Goal: Task Accomplishment & Management: Complete application form

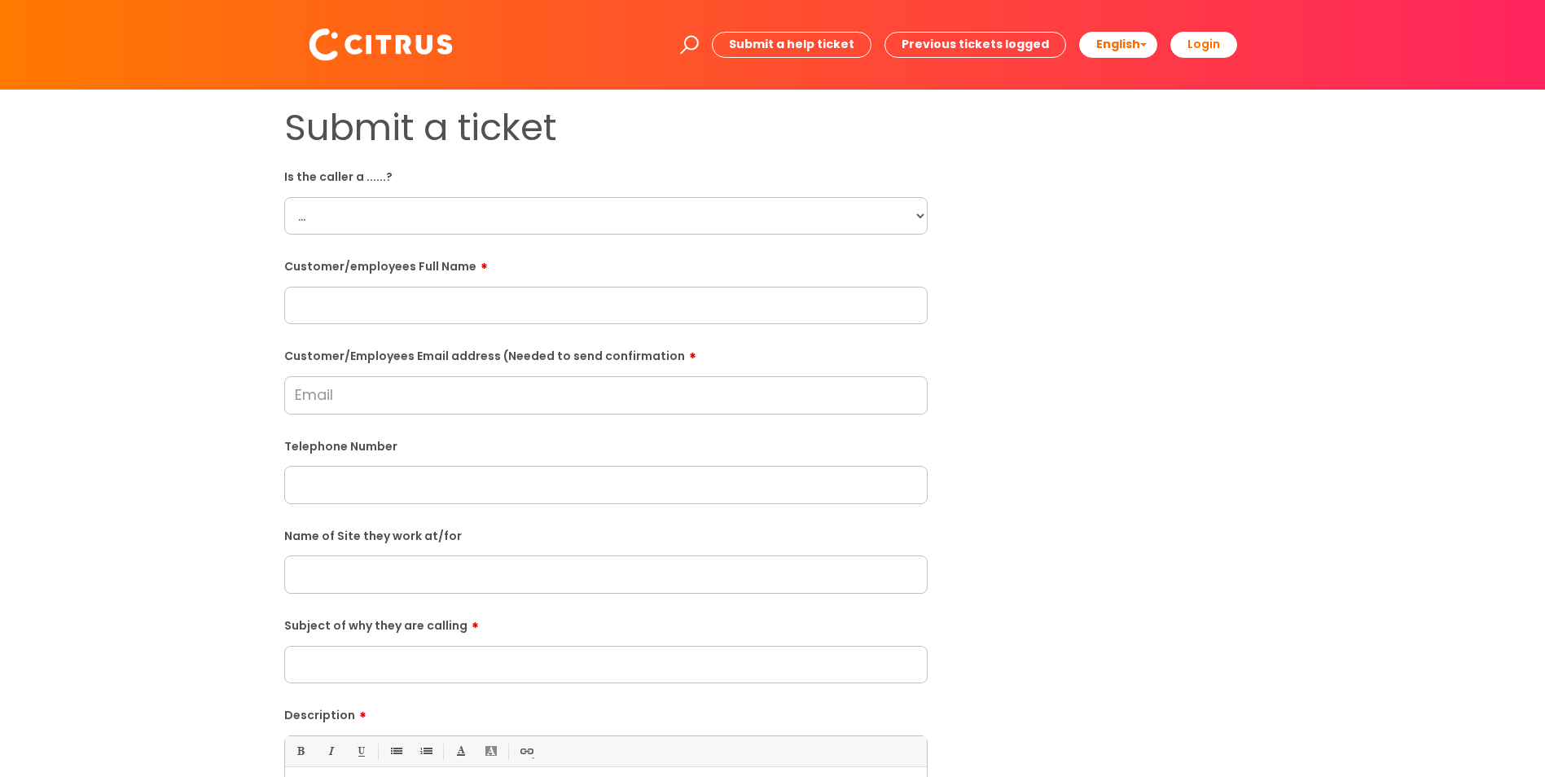
click at [402, 224] on select "... Citrus Customer Citrus Employee [DEMOGRAPHIC_DATA] Supplier" at bounding box center [606, 215] width 644 height 37
select select "Citrus Employee"
click at [284, 197] on select "... Citrus Customer Citrus Employee [DEMOGRAPHIC_DATA] Supplier" at bounding box center [606, 215] width 644 height 37
click at [424, 305] on input "text" at bounding box center [606, 305] width 644 height 37
paste input "All Bar One in [GEOGRAPHIC_DATA]."
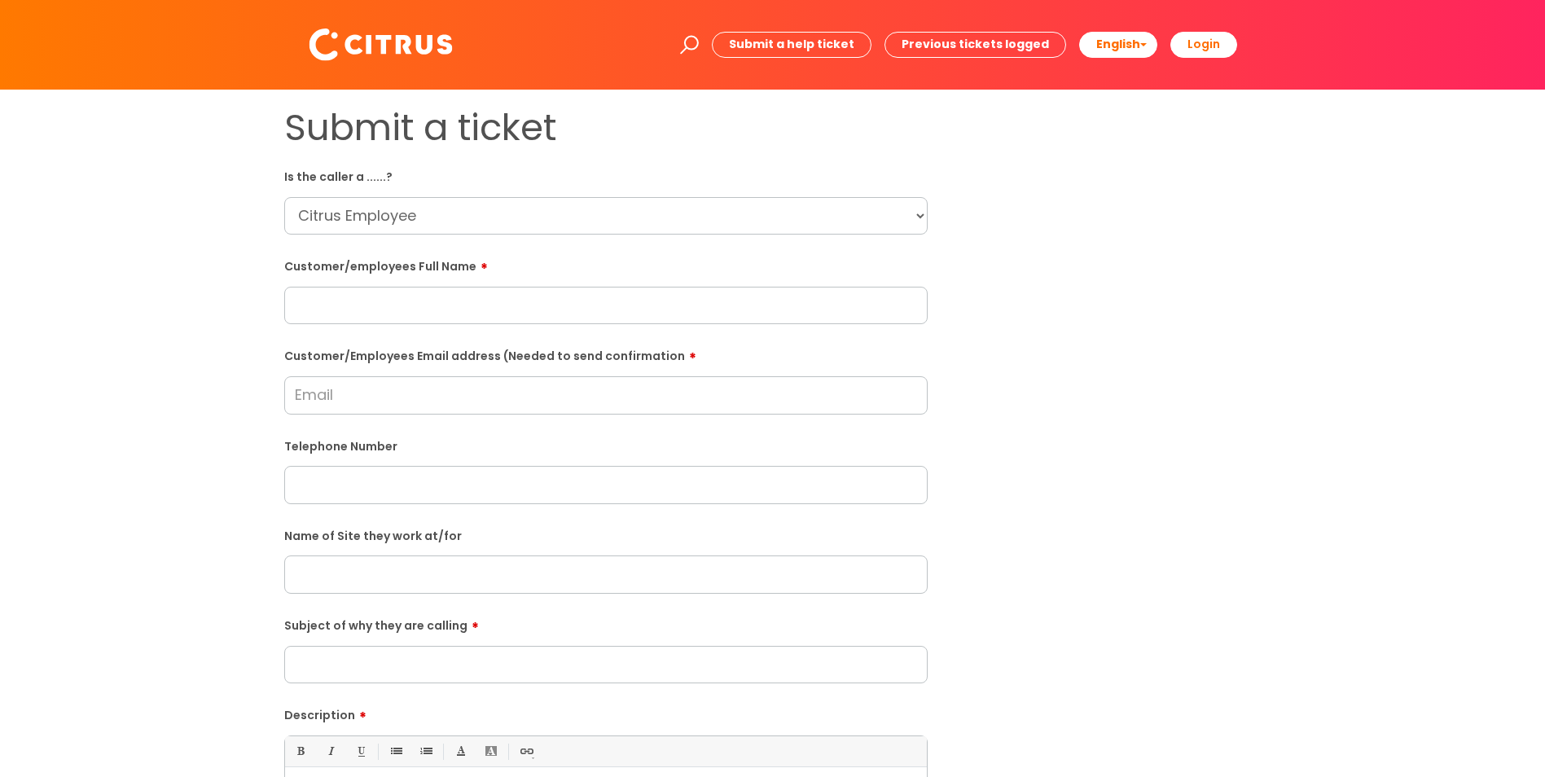
type input "All Bar One in [GEOGRAPHIC_DATA]."
drag, startPoint x: 534, startPoint y: 317, endPoint x: 147, endPoint y: 298, distance: 386.6
click at [147, 298] on div "Submit a ticket Is the caller a ......? ... Citrus Customer Citrus Employee [DE…" at bounding box center [772, 575] width 1513 height 938
click at [386, 568] on input "text" at bounding box center [606, 574] width 644 height 37
paste input "All Bar One in [GEOGRAPHIC_DATA]."
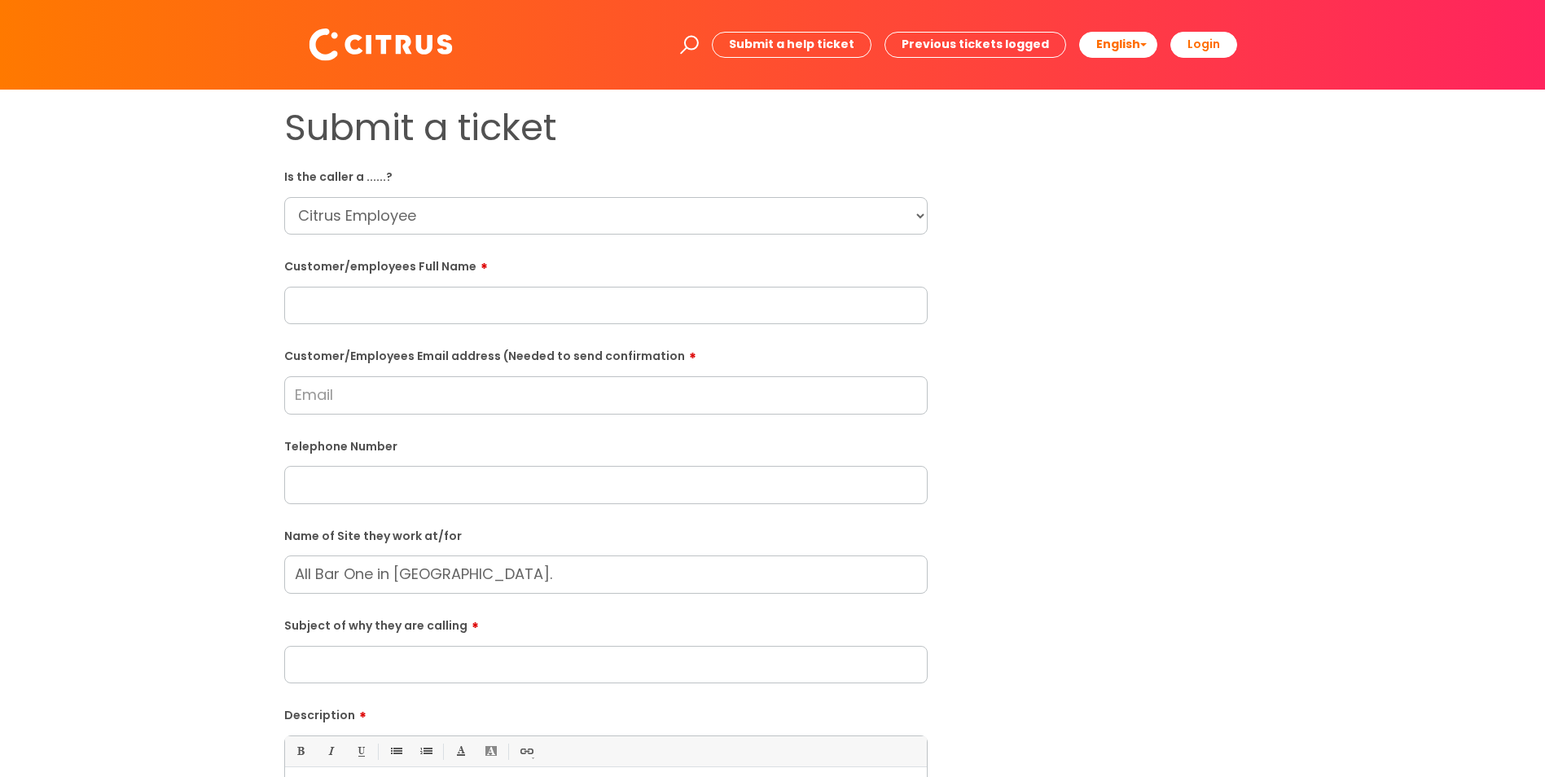
type input "All Bar One in [GEOGRAPHIC_DATA]."
click at [412, 374] on div "Customer/Employees Email address (Needed to send confirmation" at bounding box center [606, 378] width 644 height 72
click at [405, 389] on input "Customer/Employees Email address (Needed to send confirmation" at bounding box center [606, 394] width 644 height 37
type input "[EMAIL_ADDRESS][DOMAIN_NAME]"
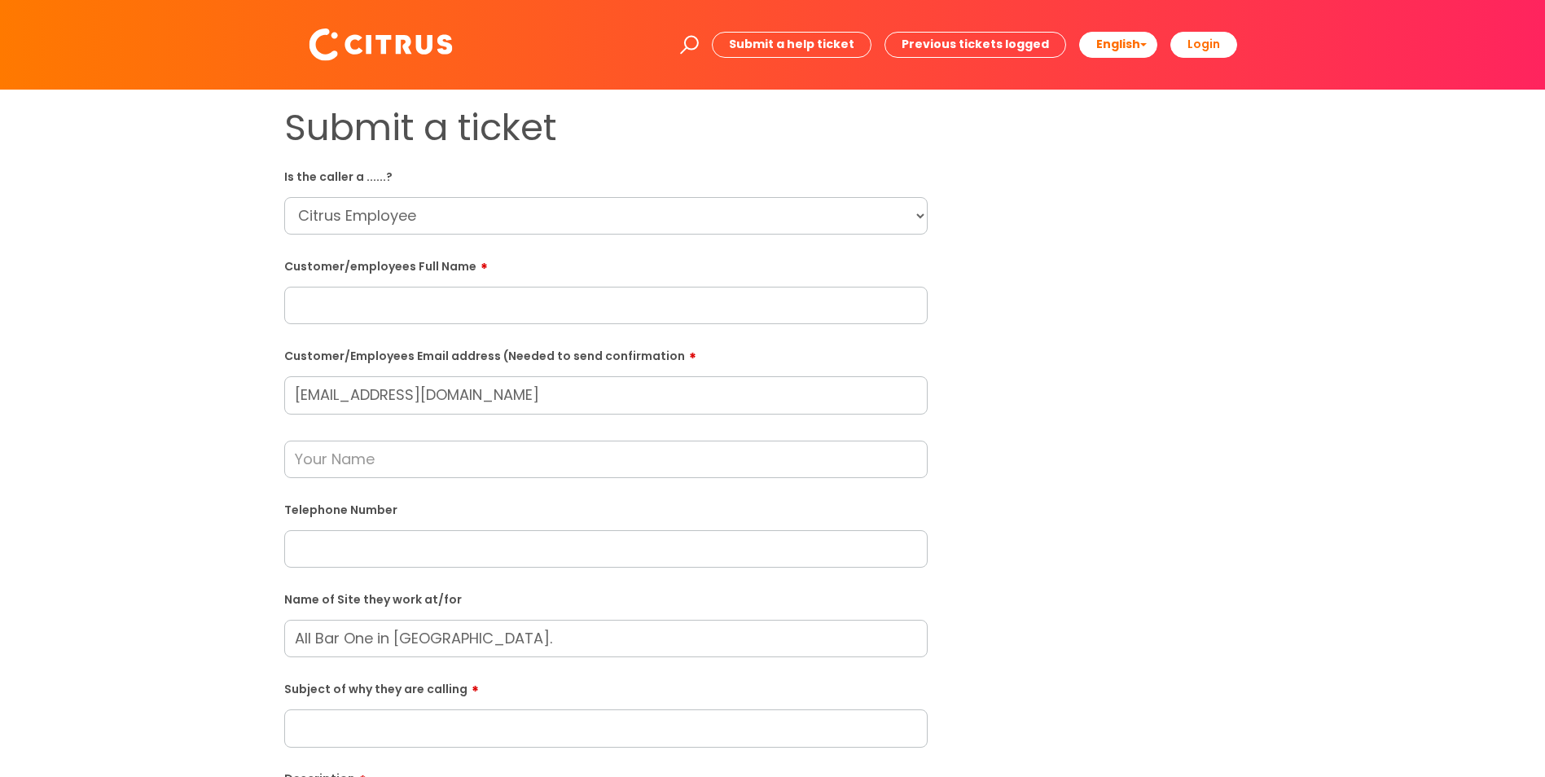
click at [353, 544] on input "text" at bounding box center [606, 548] width 644 height 37
paste input "07306886553"
click at [338, 549] on input "07306886553" at bounding box center [606, 548] width 644 height 37
type input "07306 886553"
click at [412, 458] on input "text" at bounding box center [606, 459] width 644 height 37
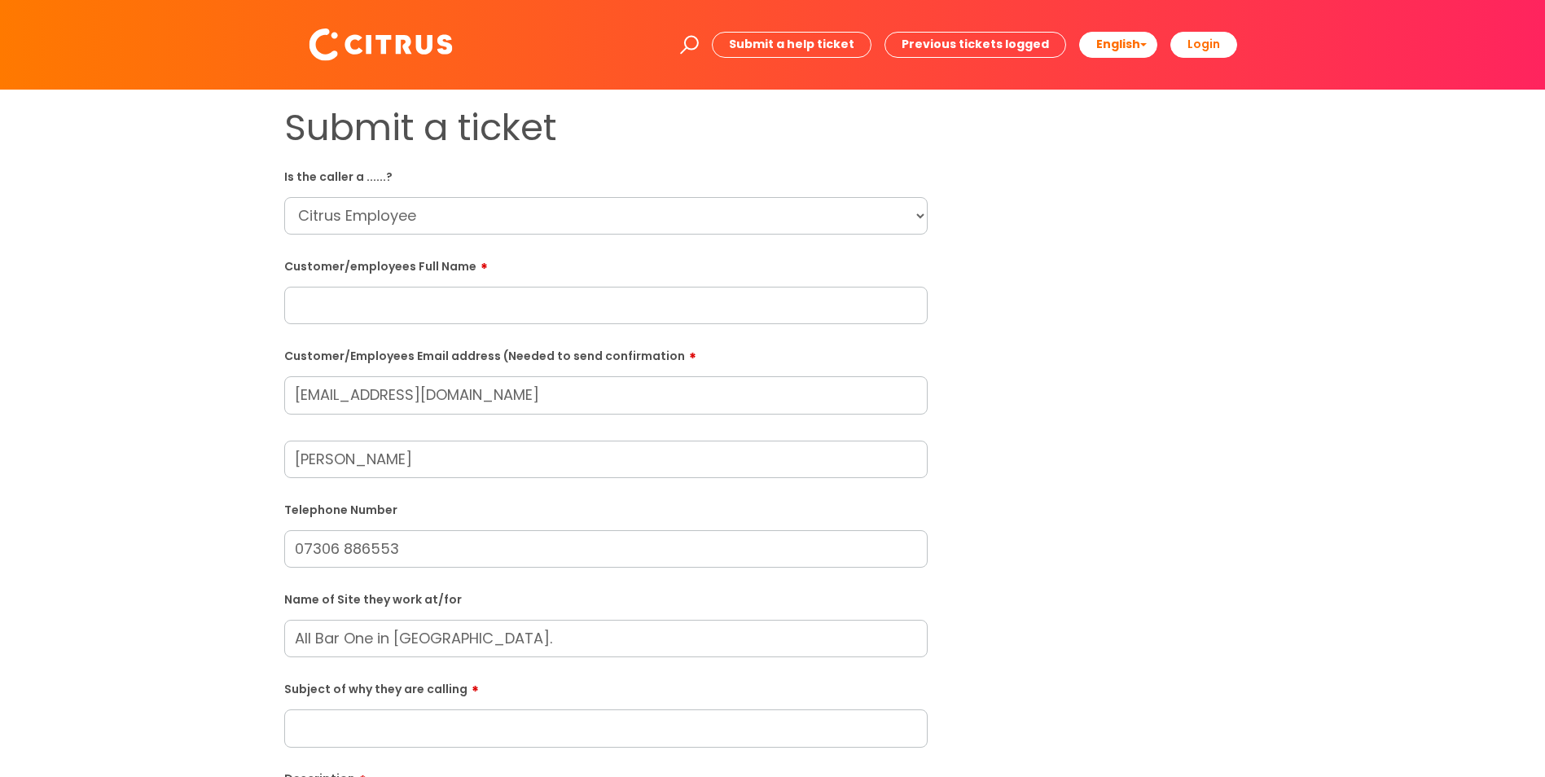
type input "[PERSON_NAME]"
click at [391, 319] on input "text" at bounding box center [606, 305] width 644 height 37
paste input "[PERSON_NAME]"
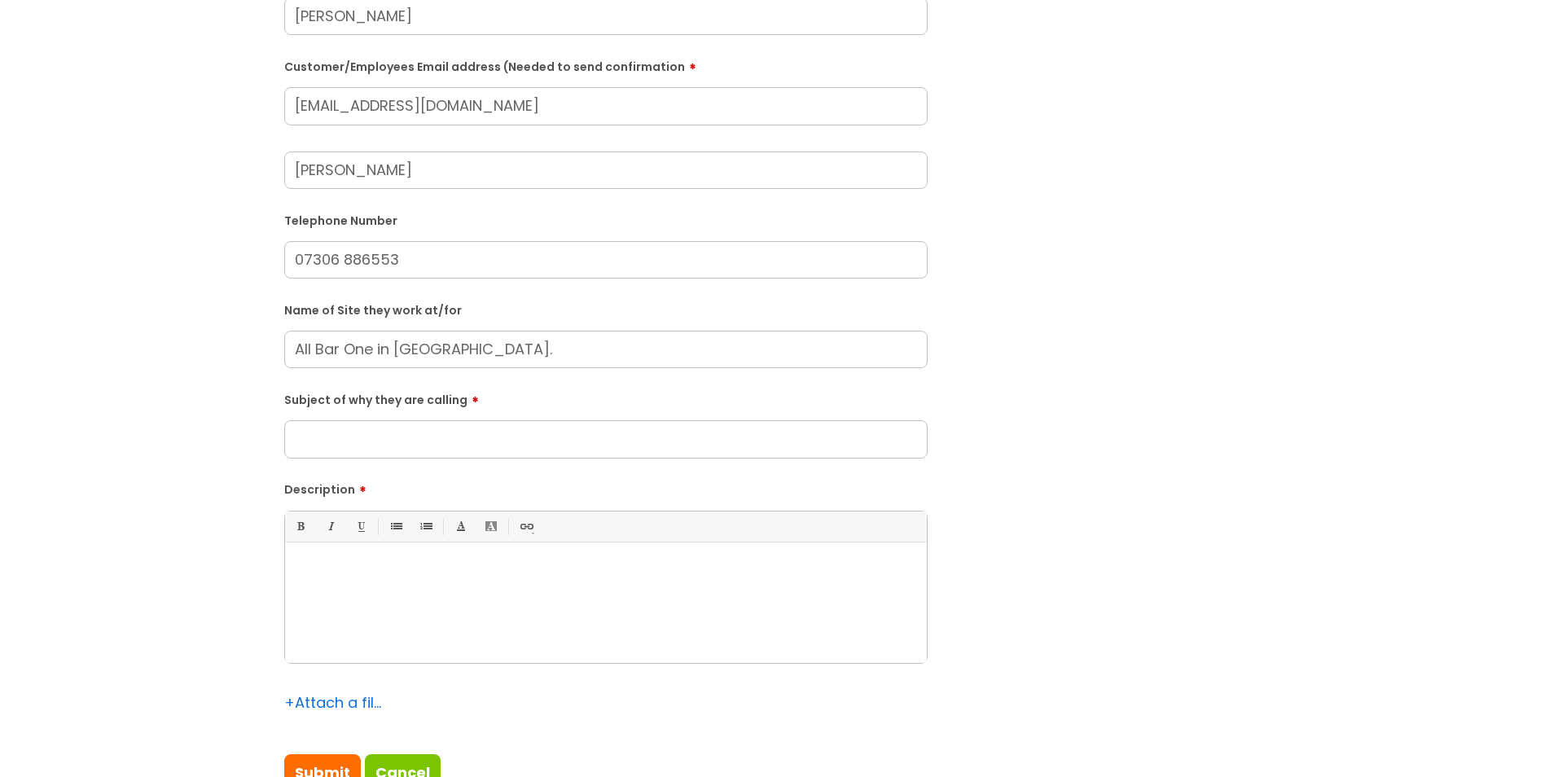
scroll to position [326, 0]
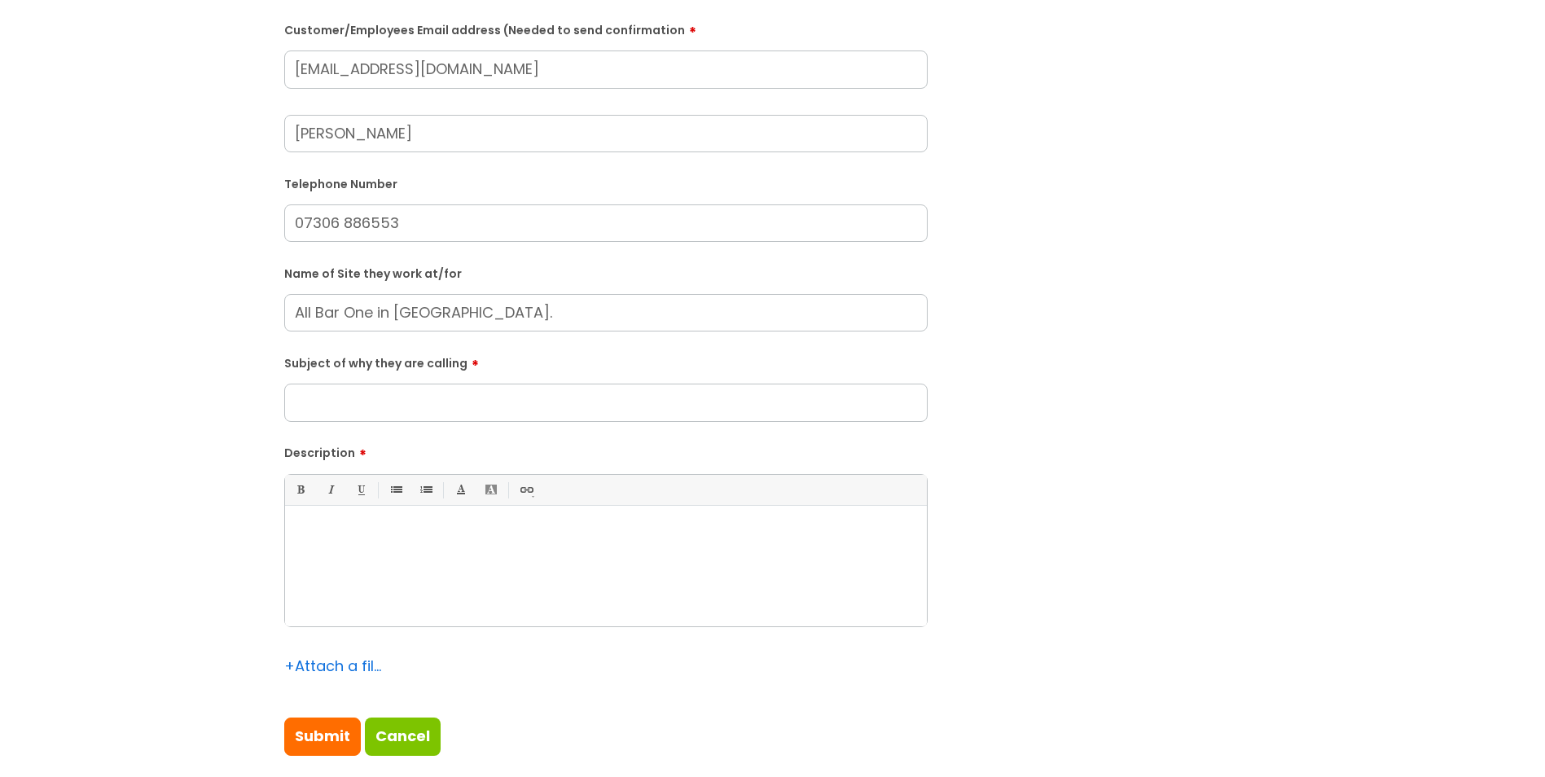
type input "[PERSON_NAME]"
click at [491, 402] on input "Subject of why they are calling" at bounding box center [606, 402] width 644 height 37
type input "C"
type input "Absence"
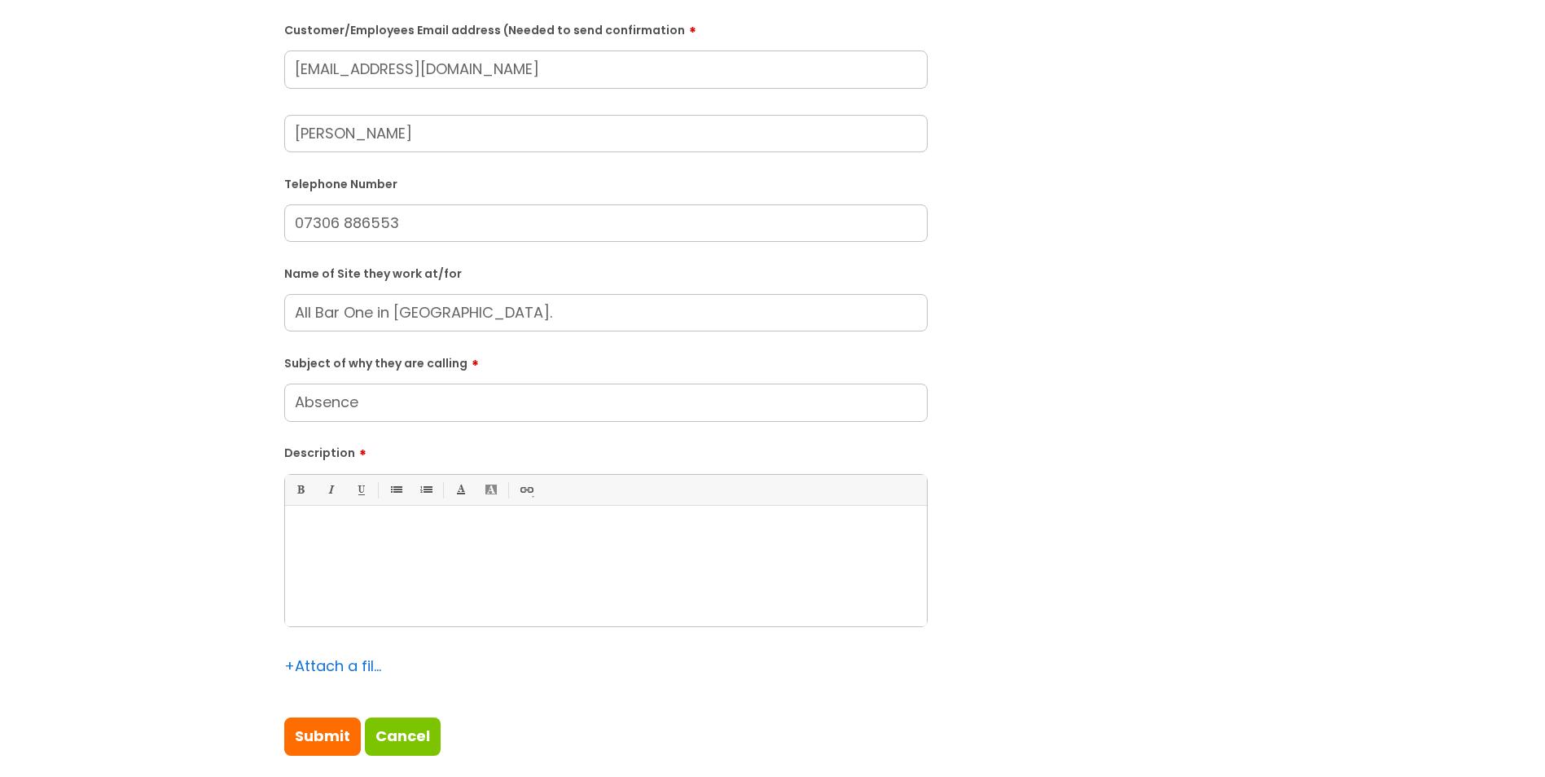
click at [443, 591] on div at bounding box center [606, 570] width 642 height 112
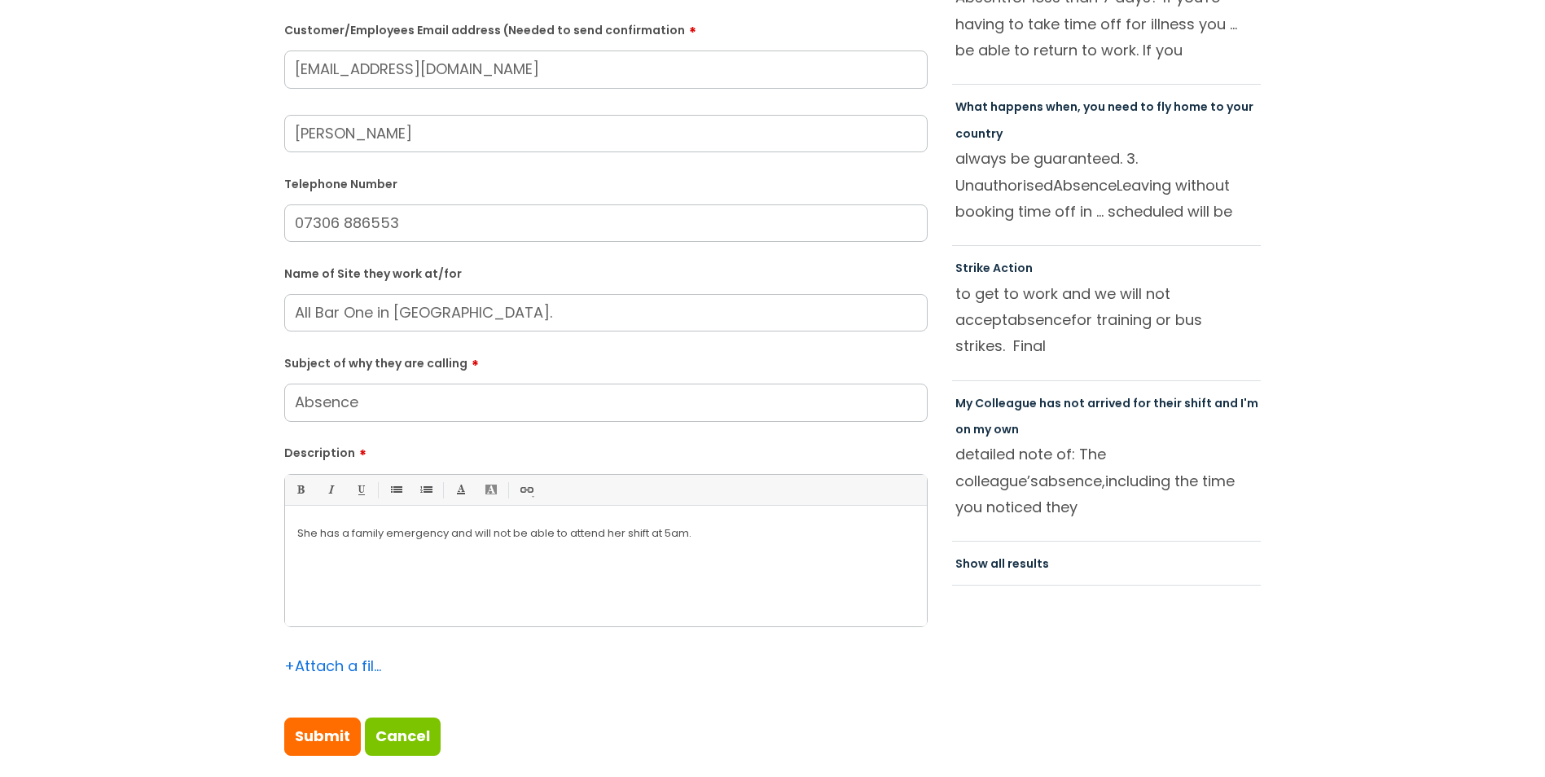
drag, startPoint x: 486, startPoint y: 72, endPoint x: 246, endPoint y: 72, distance: 240.3
click at [246, 72] on div "Submit a ticket Is the caller a ......? ... Citrus Customer Citrus Employee [DE…" at bounding box center [772, 281] width 1513 height 1002
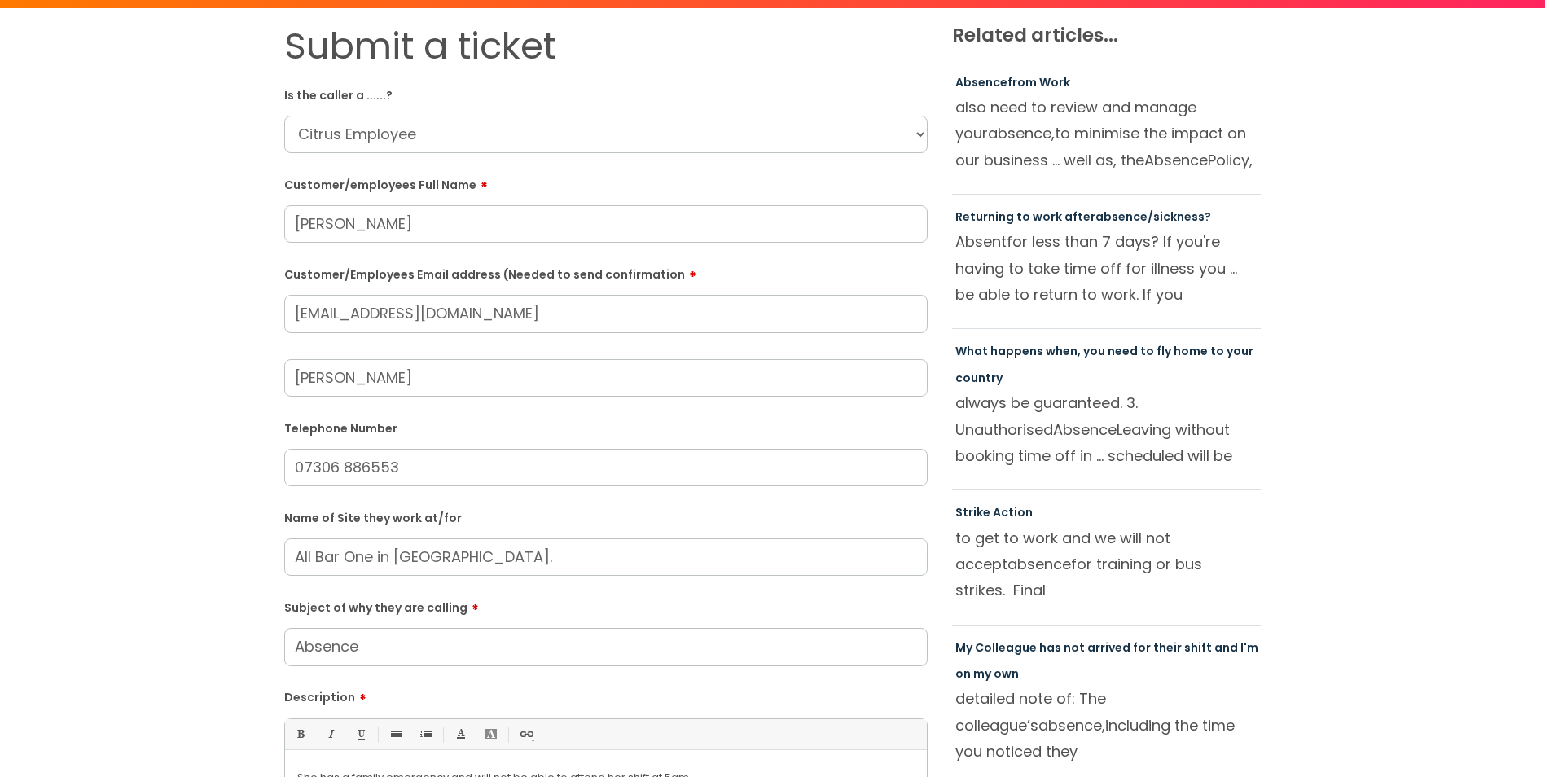
click at [222, 307] on div "Submit a ticket Is the caller a ......? ... Citrus Customer Citrus Employee [DE…" at bounding box center [772, 525] width 1513 height 1002
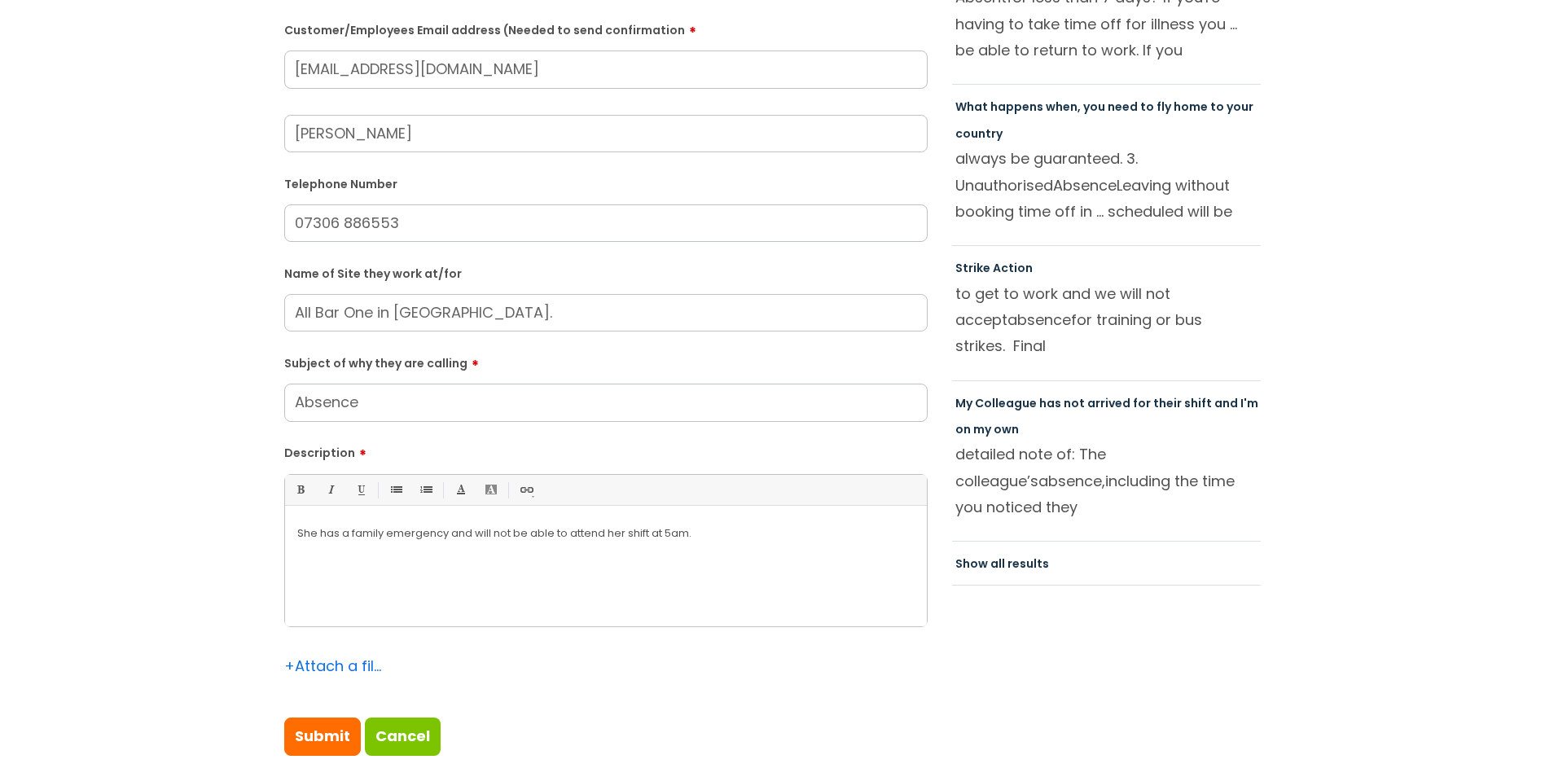
scroll to position [407, 0]
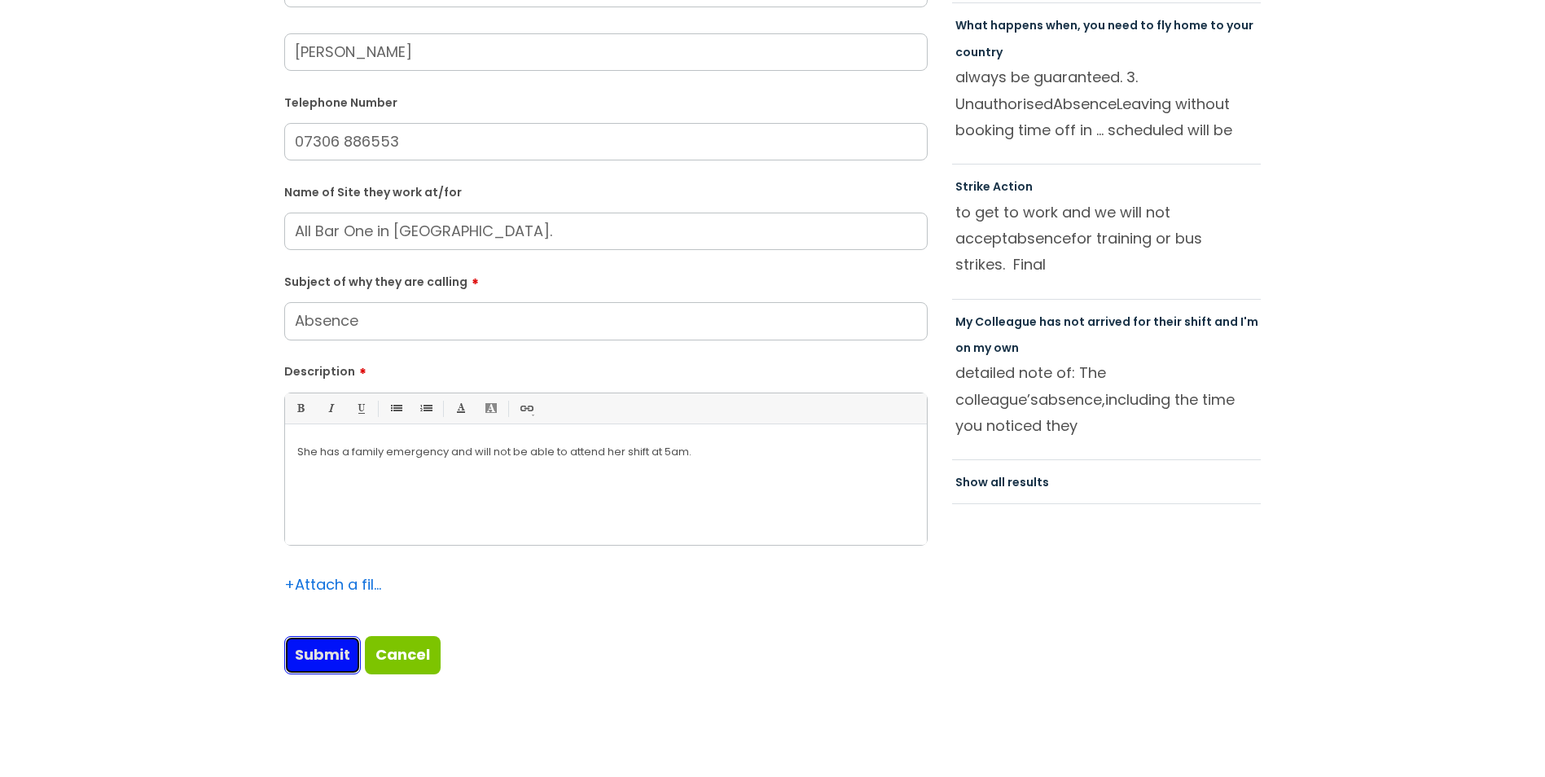
click at [321, 657] on input "Submit" at bounding box center [322, 654] width 77 height 37
type input "Please Wait..."
